Goal: Navigation & Orientation: Find specific page/section

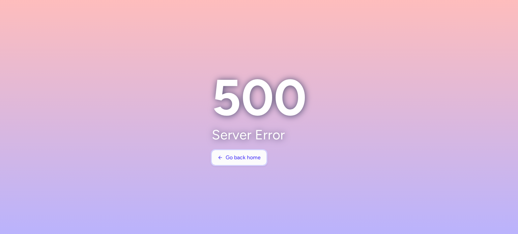
click at [238, 158] on span "Go back home" at bounding box center [243, 158] width 35 height 6
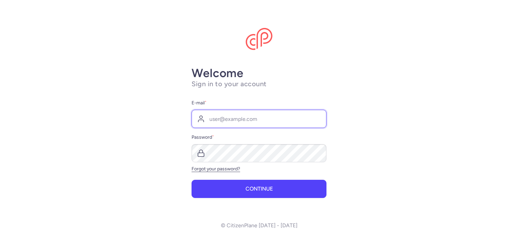
type input "[EMAIL_ADDRESS][DOMAIN_NAME]"
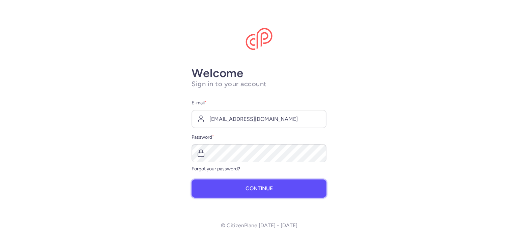
click at [251, 190] on span "Continue" at bounding box center [258, 189] width 27 height 6
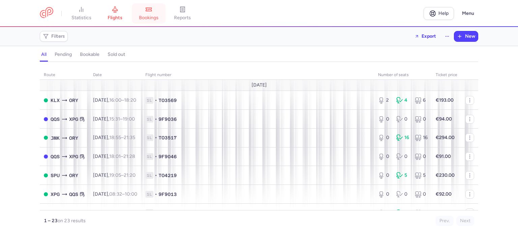
click at [148, 10] on icon at bounding box center [149, 9] width 6 height 3
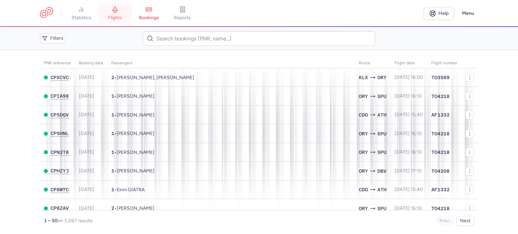
click at [120, 9] on link "flights" at bounding box center [115, 13] width 34 height 15
